Goal: Check status

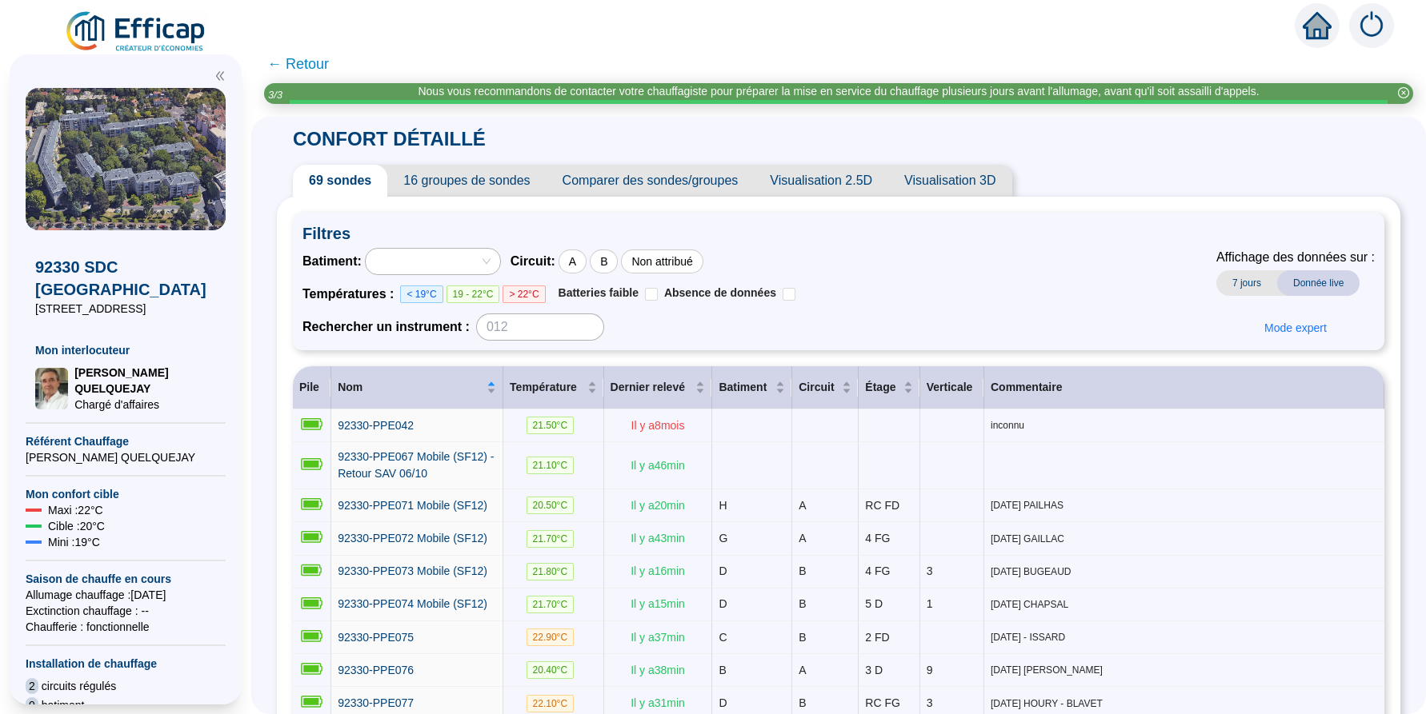
click at [480, 273] on div at bounding box center [424, 261] width 111 height 22
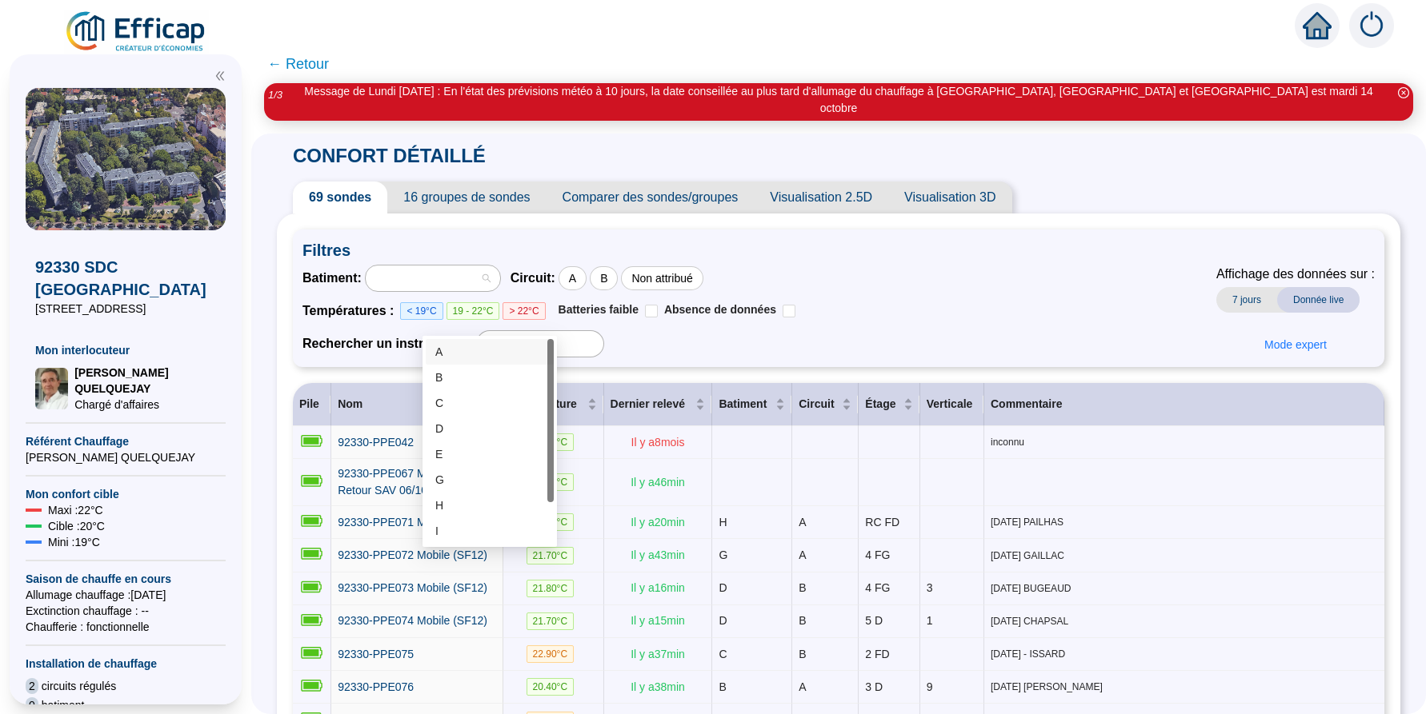
click at [468, 354] on div "A" at bounding box center [489, 352] width 109 height 17
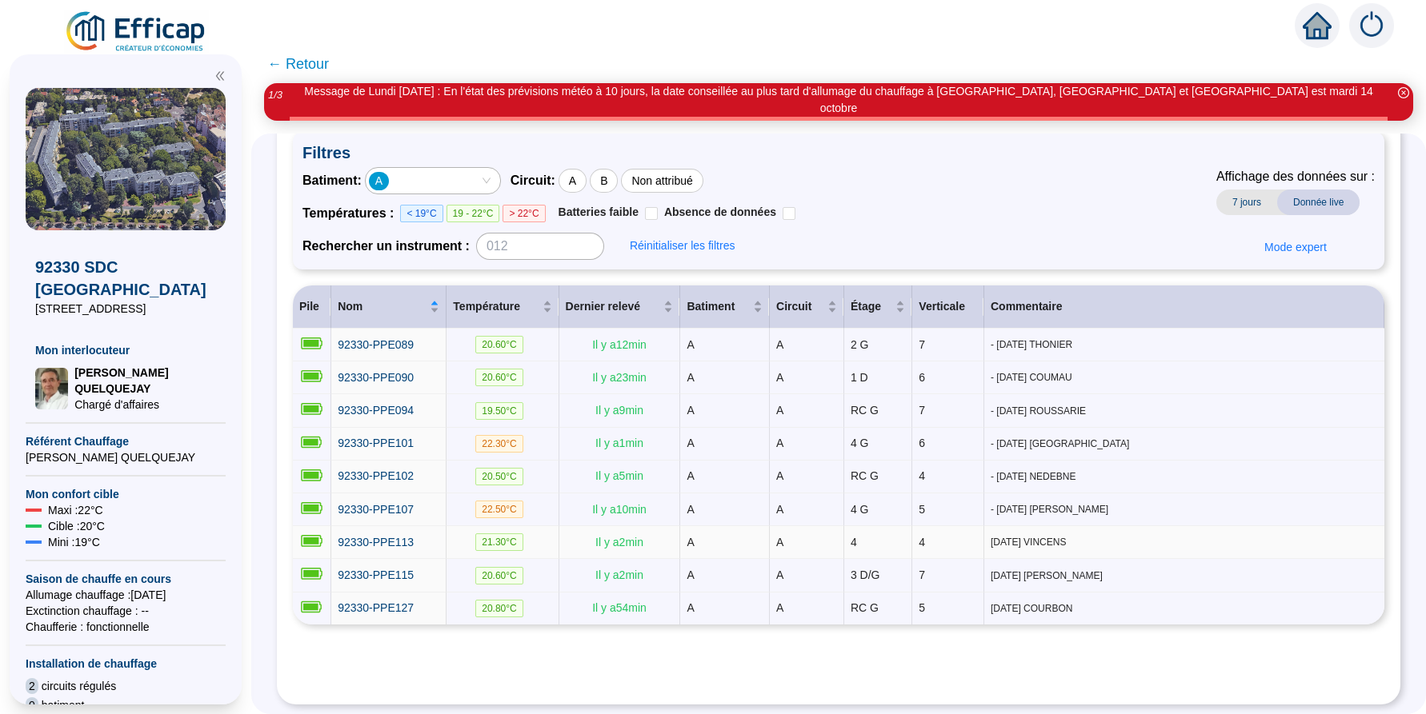
scroll to position [174, 0]
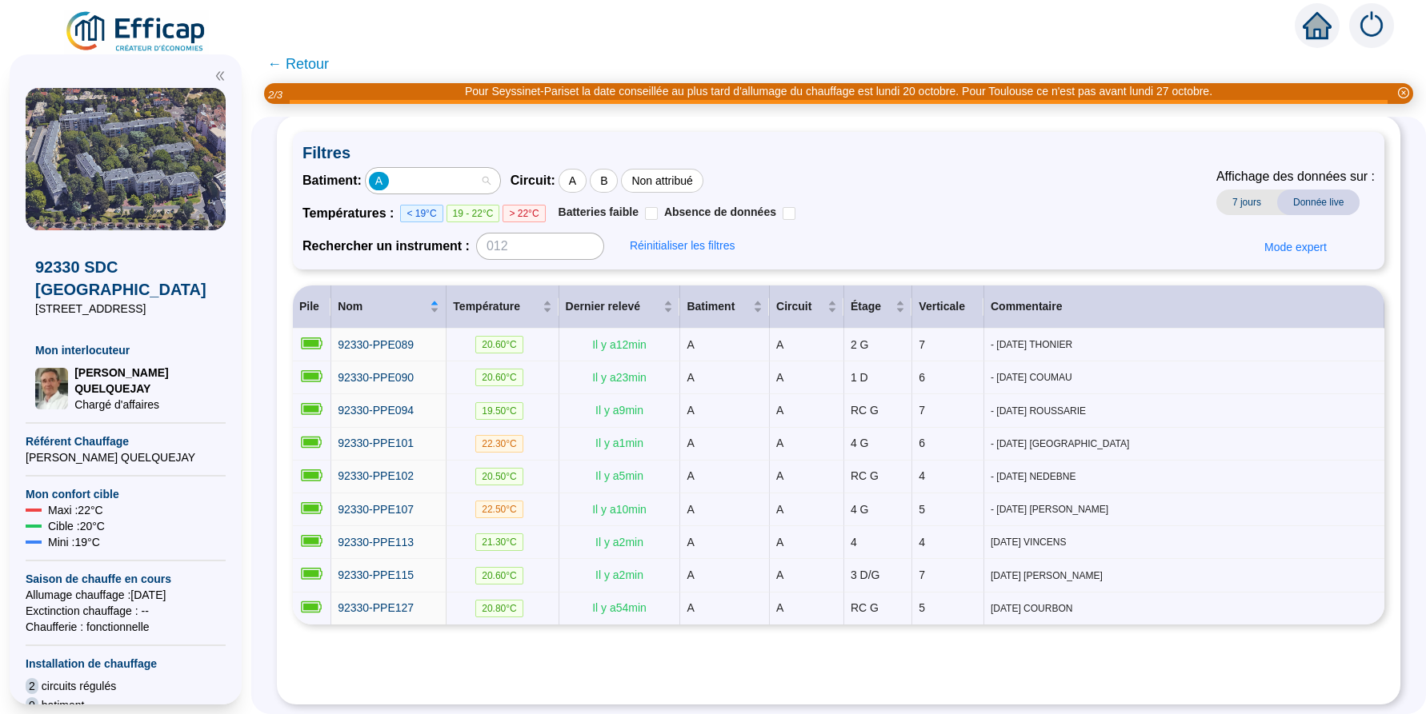
click at [480, 170] on div "A" at bounding box center [424, 181] width 111 height 22
